Goal: Go to known website: Go to known website

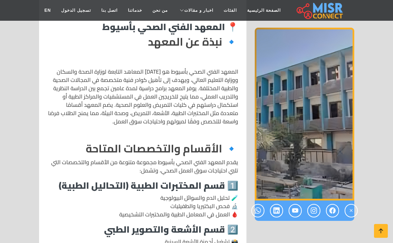
scroll to position [69, 0]
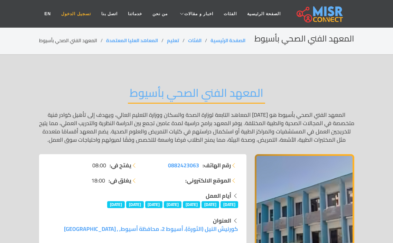
click at [89, 12] on link "تسجيل الدخول" at bounding box center [76, 13] width 40 height 13
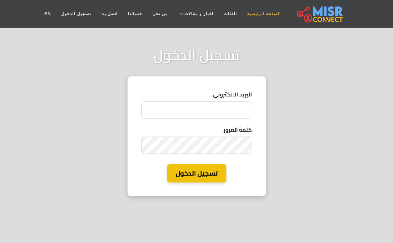
click at [253, 11] on link "الصفحة الرئيسية" at bounding box center [264, 13] width 44 height 13
